Goal: Navigation & Orientation: Find specific page/section

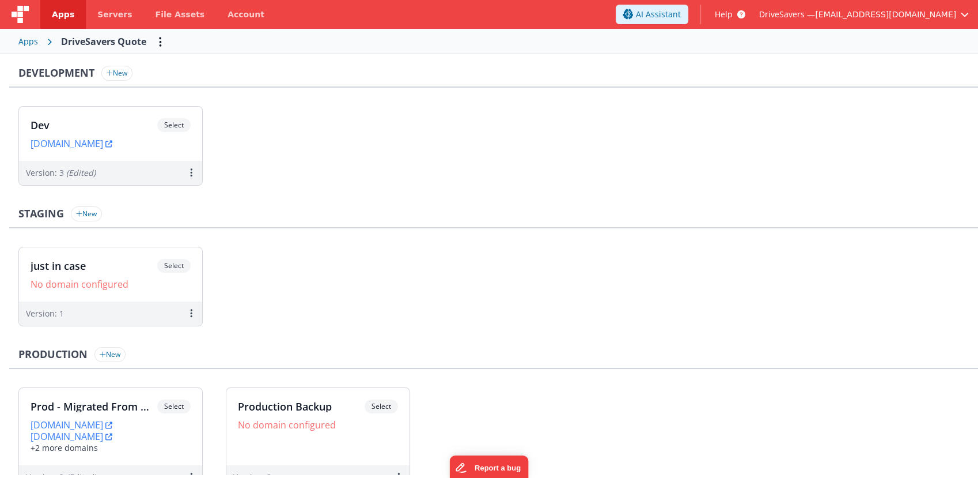
click at [24, 46] on div "Apps" at bounding box center [28, 42] width 20 height 12
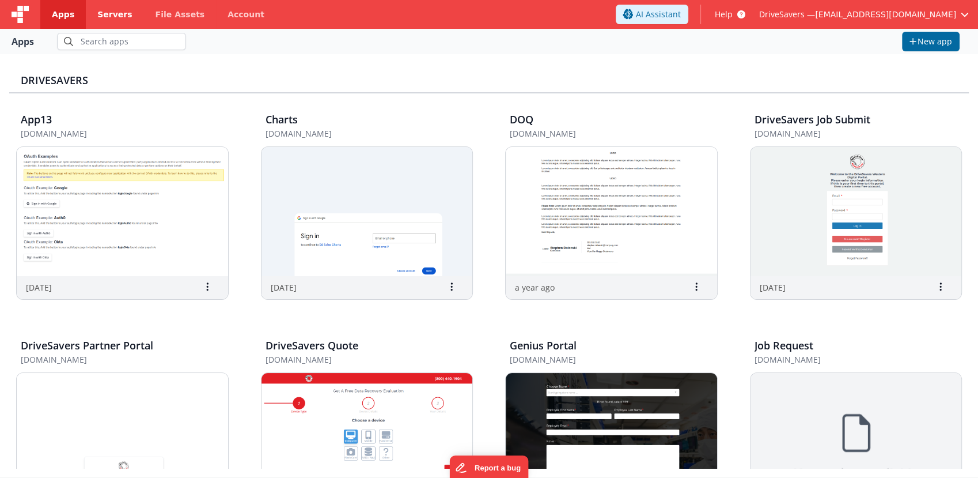
click at [113, 13] on span "Servers" at bounding box center [114, 15] width 35 height 12
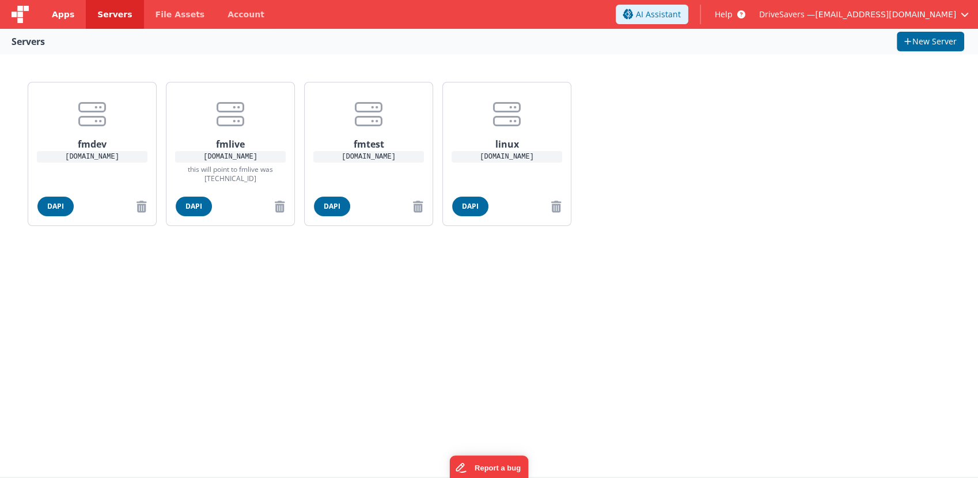
click at [57, 21] on link "Apps" at bounding box center [63, 14] width 46 height 29
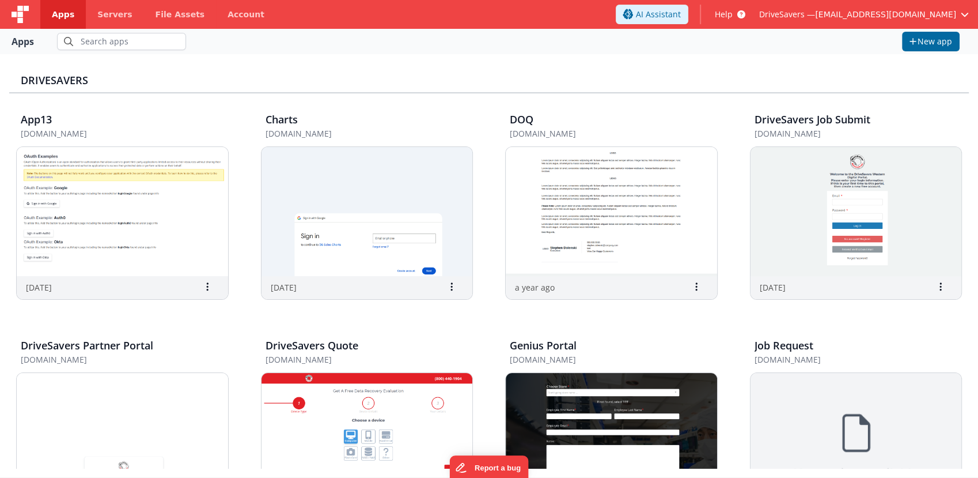
click at [30, 16] on div at bounding box center [20, 14] width 40 height 29
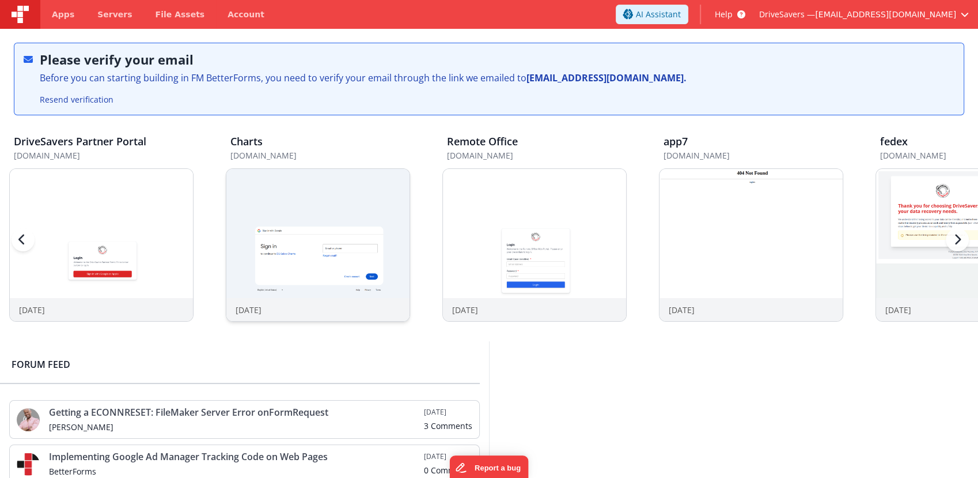
click at [304, 152] on h5 "[DOMAIN_NAME]" at bounding box center [320, 155] width 180 height 9
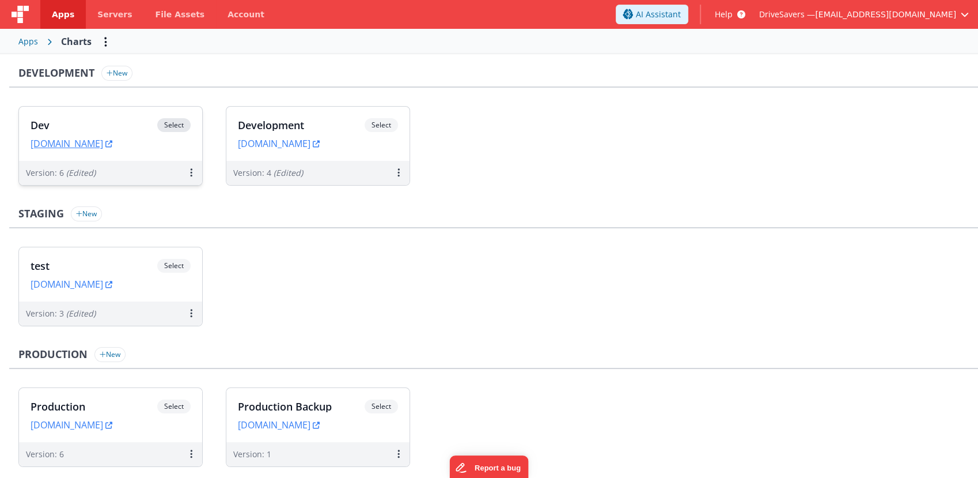
click at [124, 124] on h3 "Dev" at bounding box center [94, 125] width 127 height 12
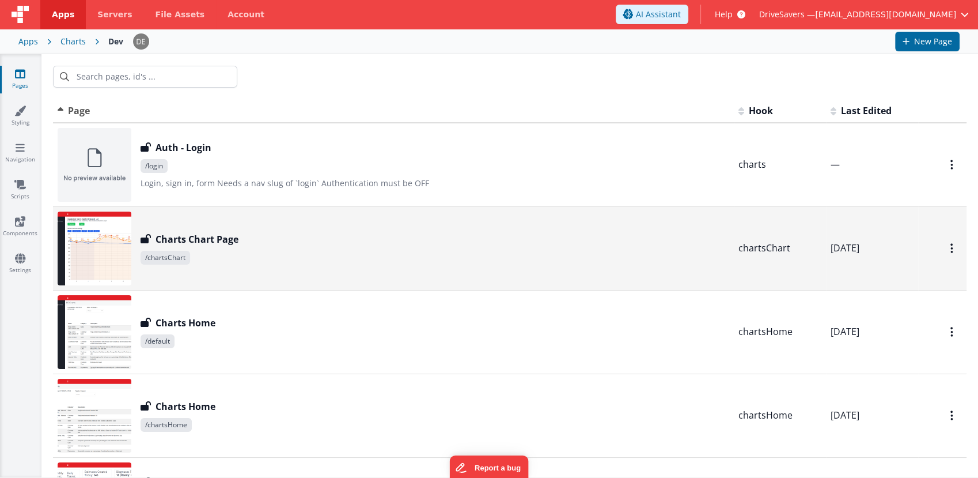
drag, startPoint x: 433, startPoint y: 237, endPoint x: 293, endPoint y: 242, distance: 139.5
click at [293, 242] on div "Charts Chart Page" at bounding box center [435, 239] width 589 height 14
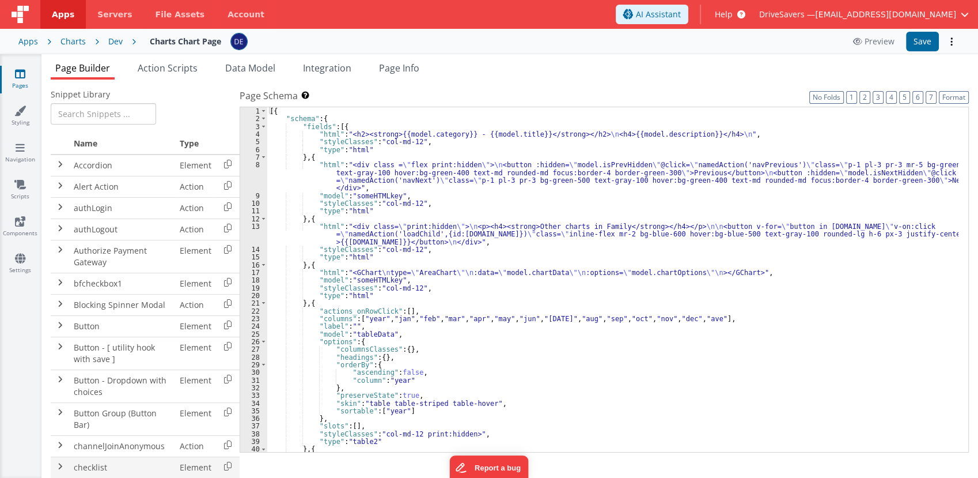
click at [78, 469] on td "checklist" at bounding box center [122, 466] width 106 height 21
click at [192, 63] on span "Action Scripts" at bounding box center [168, 68] width 60 height 13
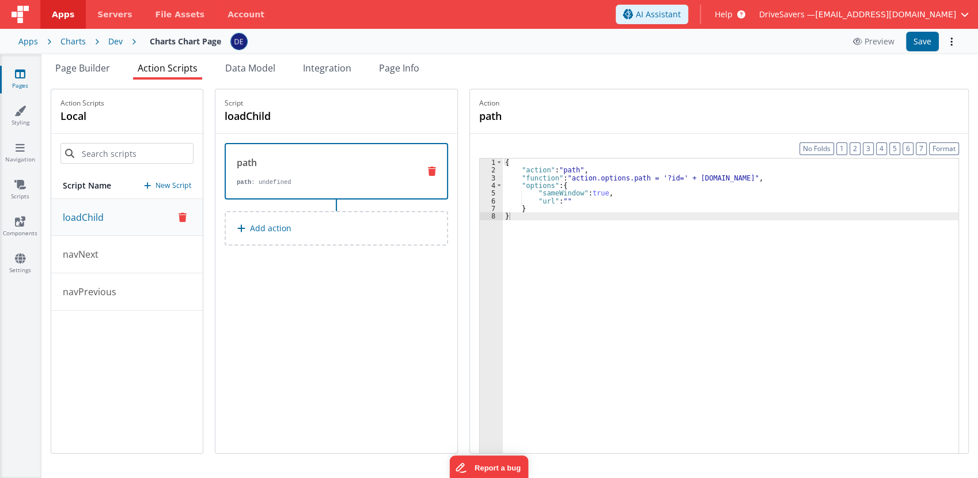
drag, startPoint x: 445, startPoint y: 459, endPoint x: 442, endPoint y: 504, distance: 45.0
click at [442, 477] on html "Apps Servers File Assets Account Some FUTURE Slot AI Assistant Help DriveSavers…" at bounding box center [489, 239] width 978 height 478
click at [287, 72] on ul "Page Builder Action Scripts Data Model Integration Page Info" at bounding box center [509, 70] width 937 height 18
click at [280, 73] on li "Data Model" at bounding box center [250, 70] width 59 height 18
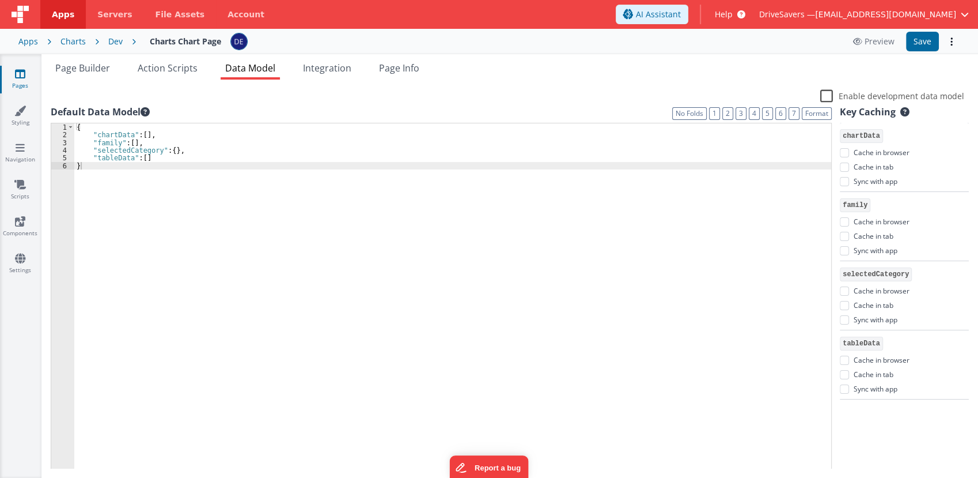
click at [280, 73] on li "Data Model" at bounding box center [250, 70] width 59 height 18
drag, startPoint x: 281, startPoint y: 73, endPoint x: 491, endPoint y: 71, distance: 210.3
click at [491, 71] on ul "Page Builder Action Scripts Data Model Integration Page Info" at bounding box center [509, 70] width 937 height 18
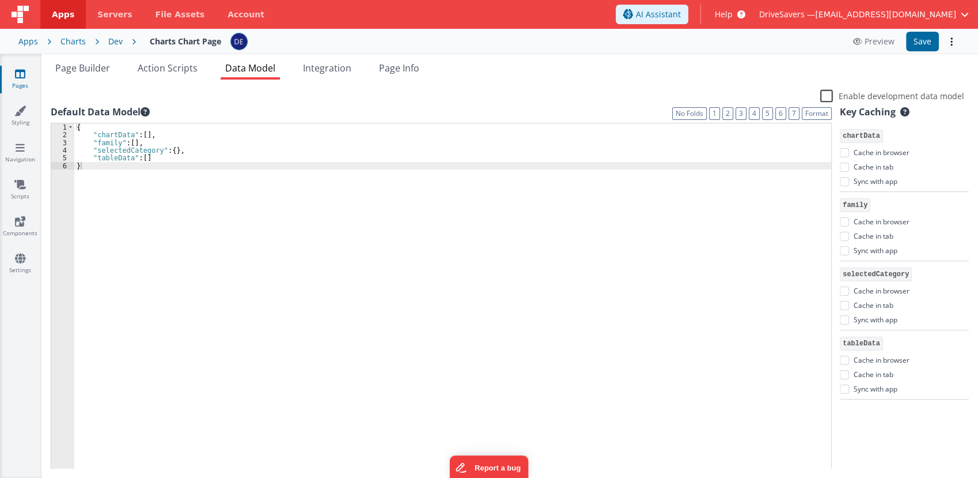
click at [500, 358] on div "{ "chartData" : [ ] , "family" : [ ] , "selectedCategory" : { } , "tableData" :…" at bounding box center [452, 304] width 757 height 362
click at [331, 62] on span "Integration" at bounding box center [327, 68] width 48 height 13
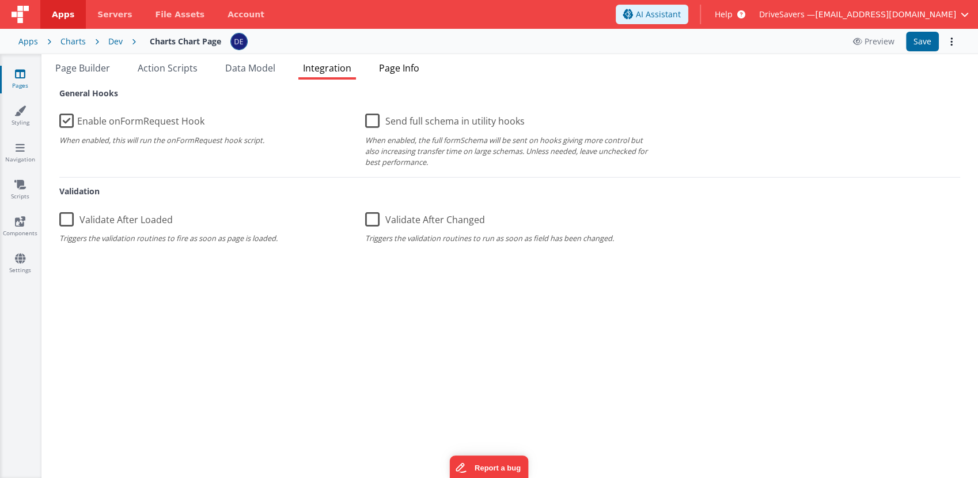
click at [403, 67] on span "Page Info" at bounding box center [399, 68] width 40 height 13
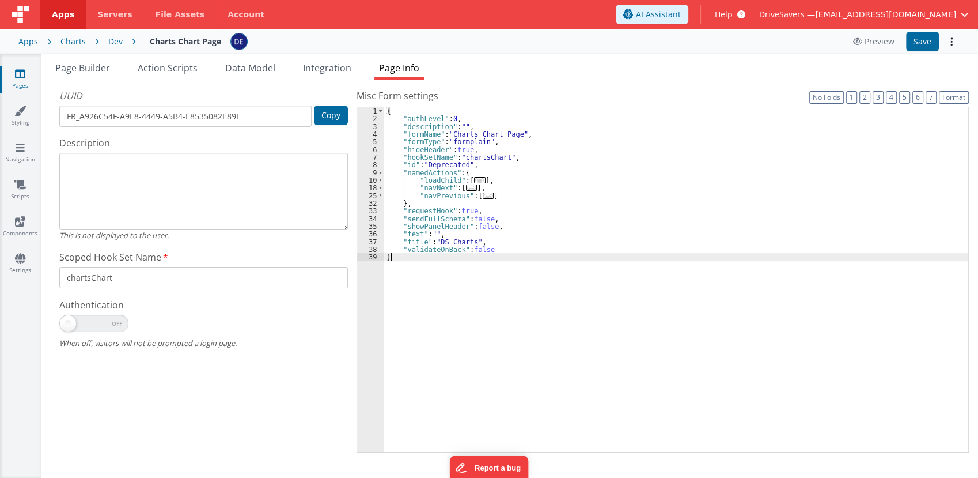
click at [488, 312] on div "{ "authLevel" : 0 , "description" : "" , "formName" : "Charts Chart Page" , "fo…" at bounding box center [676, 287] width 584 height 361
click at [19, 125] on link "Styling" at bounding box center [19, 116] width 41 height 23
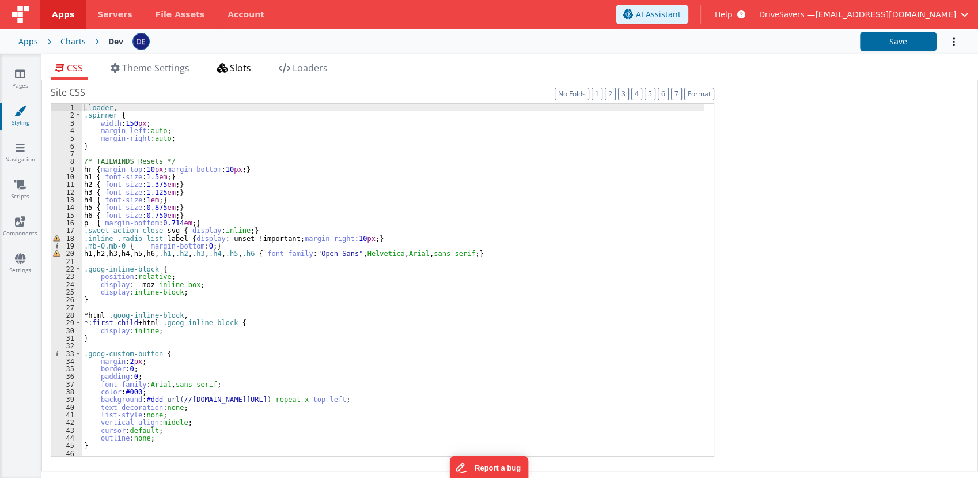
click at [251, 73] on span "Slots" at bounding box center [240, 68] width 21 height 13
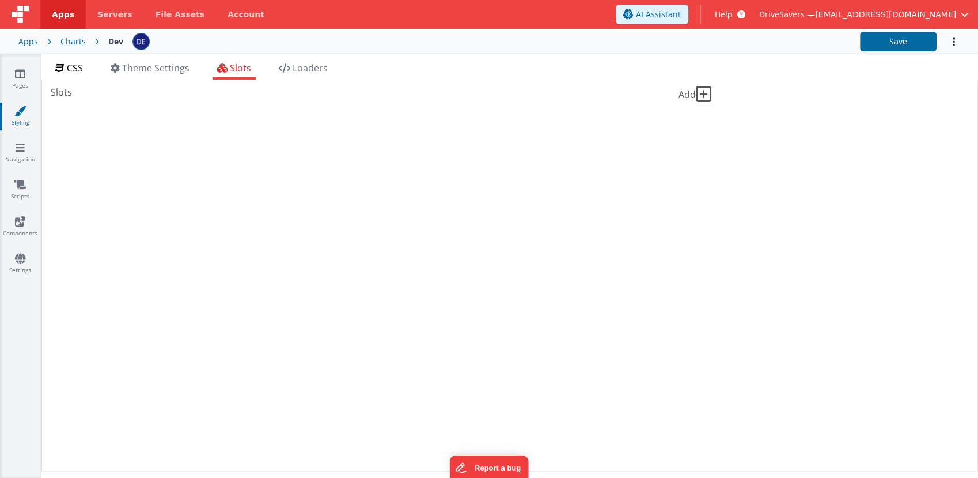
click at [74, 65] on span "CSS" at bounding box center [75, 68] width 16 height 13
